Goal: Task Accomplishment & Management: Use online tool/utility

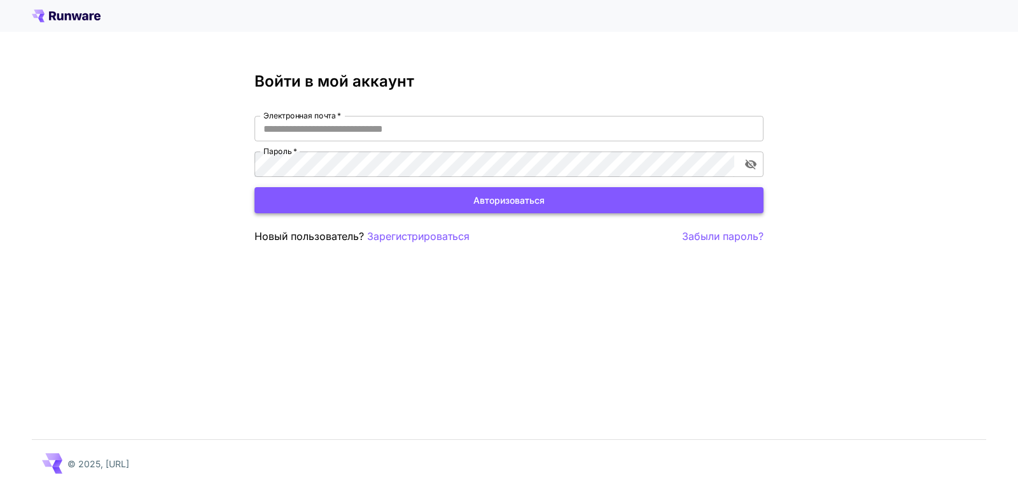
type input "**********"
click at [557, 202] on button "Авторизоваться" at bounding box center [508, 200] width 509 height 26
